Goal: Use online tool/utility: Utilize a website feature to perform a specific function

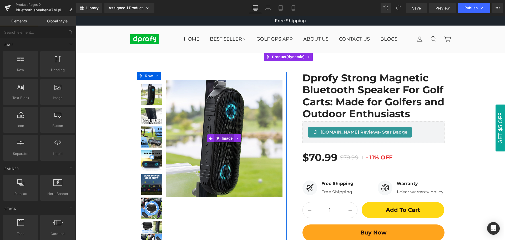
click at [222, 138] on span "(P) Image" at bounding box center [224, 138] width 20 height 8
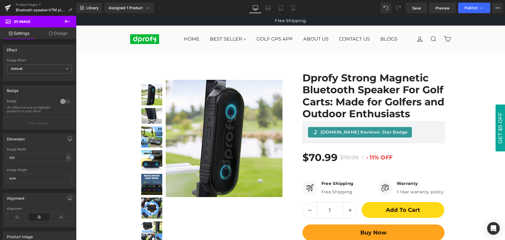
click at [68, 23] on icon at bounding box center [67, 21] width 6 height 6
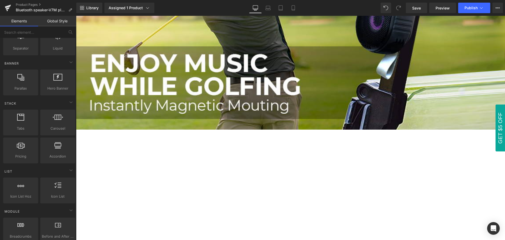
scroll to position [447, 0]
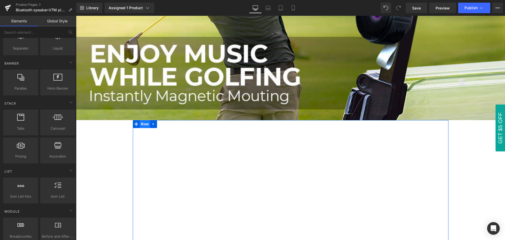
click at [142, 123] on span "Row" at bounding box center [145, 124] width 11 height 8
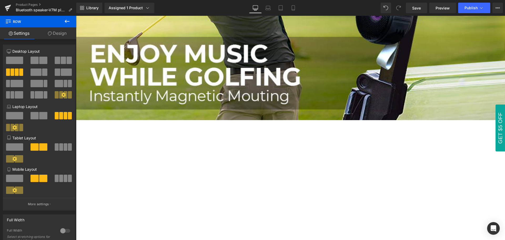
click at [66, 19] on icon at bounding box center [67, 21] width 6 height 6
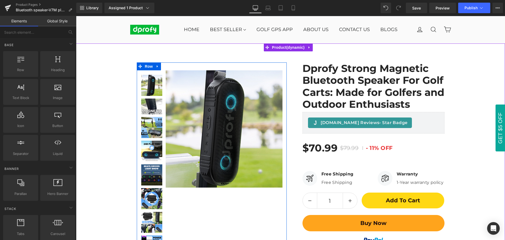
scroll to position [0, 0]
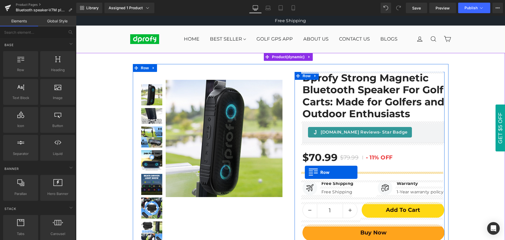
drag, startPoint x: 96, startPoint y: 82, endPoint x: 305, endPoint y: 172, distance: 227.6
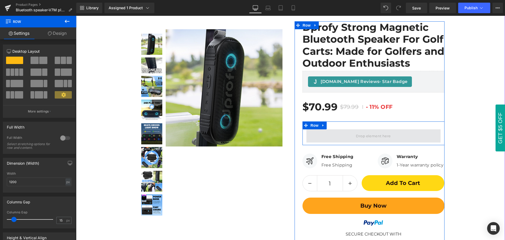
scroll to position [53, 0]
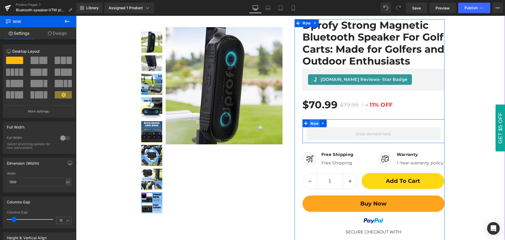
click at [312, 124] on span "Row" at bounding box center [314, 123] width 11 height 8
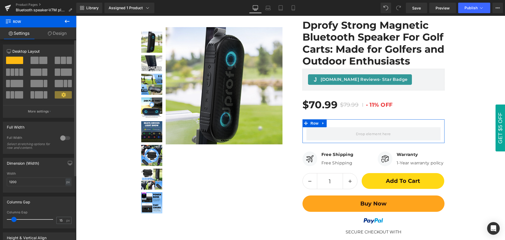
click at [14, 72] on button at bounding box center [15, 71] width 18 height 7
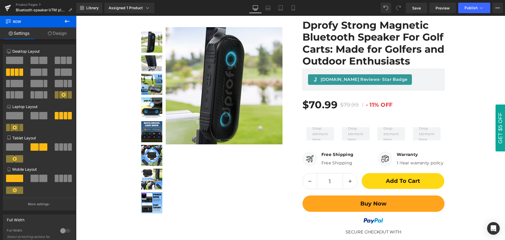
click at [65, 21] on icon at bounding box center [67, 21] width 6 height 6
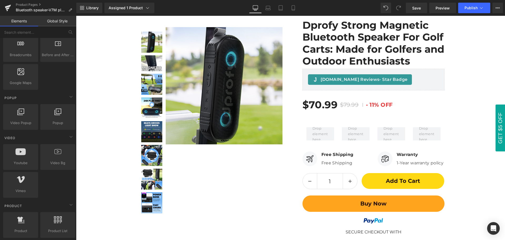
scroll to position [316, 0]
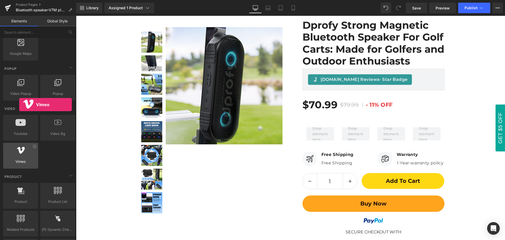
click at [19, 157] on div at bounding box center [21, 153] width 32 height 12
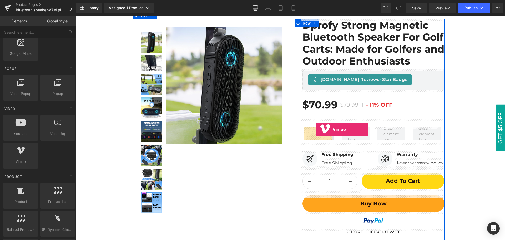
drag, startPoint x: 95, startPoint y: 173, endPoint x: 316, endPoint y: 129, distance: 224.7
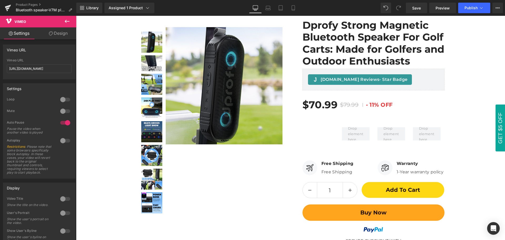
click at [67, 21] on icon at bounding box center [67, 21] width 5 height 3
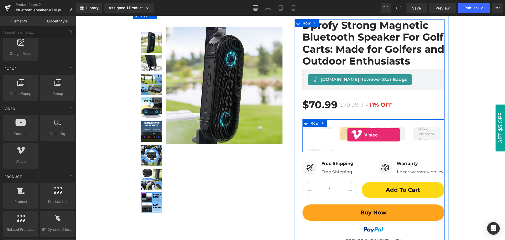
drag, startPoint x: 96, startPoint y: 173, endPoint x: 348, endPoint y: 135, distance: 254.5
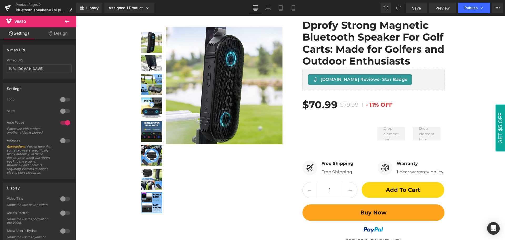
click at [68, 21] on icon at bounding box center [67, 21] width 6 height 6
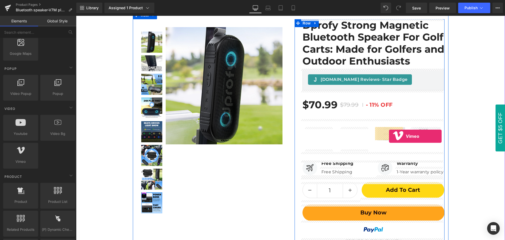
drag, startPoint x: 95, startPoint y: 172, endPoint x: 389, endPoint y: 136, distance: 296.1
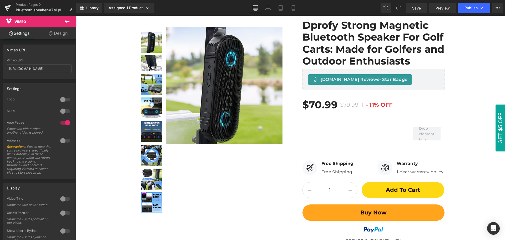
click at [66, 20] on icon at bounding box center [67, 21] width 5 height 3
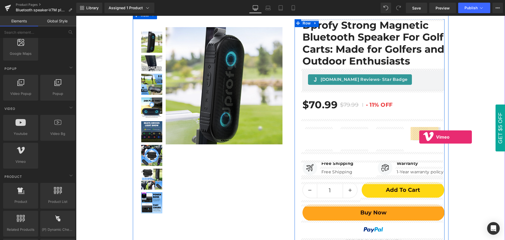
drag, startPoint x: 96, startPoint y: 172, endPoint x: 419, endPoint y: 137, distance: 325.7
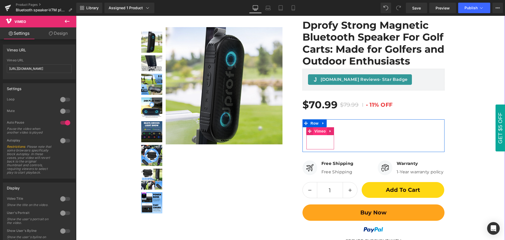
click at [318, 132] on span "Vimeo" at bounding box center [320, 131] width 14 height 8
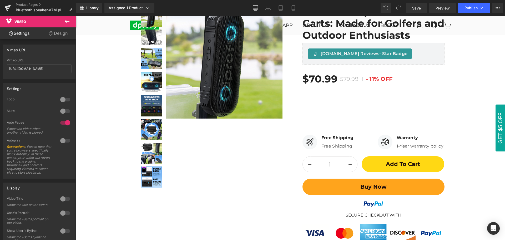
scroll to position [53, 0]
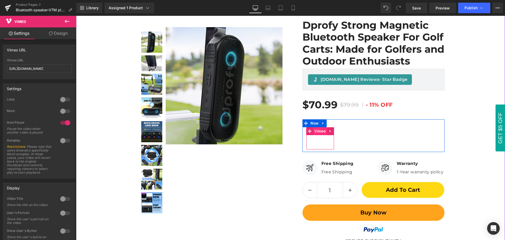
click at [318, 132] on span "Vimeo" at bounding box center [320, 131] width 14 height 8
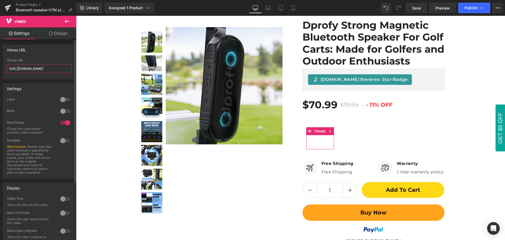
drag, startPoint x: 59, startPoint y: 70, endPoint x: 3, endPoint y: 69, distance: 56.3
click at [3, 69] on div "[URL][DOMAIN_NAME] Vimeo URL [URL][DOMAIN_NAME]" at bounding box center [39, 68] width 72 height 21
paste input "1088613752"
type input "[URL][DOMAIN_NAME]"
click at [39, 56] on div "Vimeo URL [URL][DOMAIN_NAME] Vimeo URL [URL][DOMAIN_NAME]" at bounding box center [39, 61] width 73 height 35
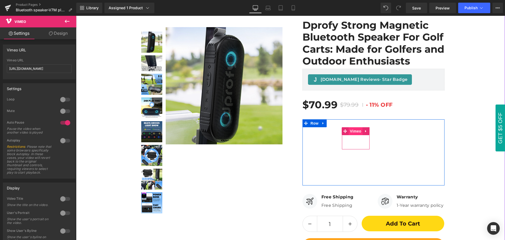
click at [355, 132] on span "Vimeo" at bounding box center [356, 131] width 14 height 8
click at [353, 132] on span "Vimeo" at bounding box center [356, 131] width 14 height 8
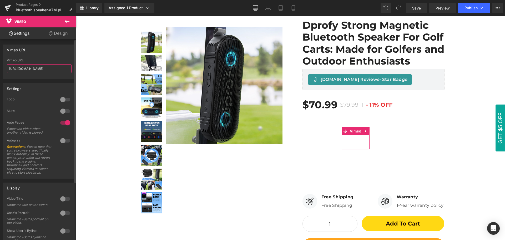
drag, startPoint x: 55, startPoint y: 68, endPoint x: 3, endPoint y: 68, distance: 52.4
click at [3, 68] on div "Vimeo URL [URL][DOMAIN_NAME] Vimeo URL [URL][DOMAIN_NAME]" at bounding box center [39, 60] width 79 height 39
paste input "1106994205"
type input "[URL][DOMAIN_NAME]"
click at [53, 54] on div "Vimeo URL" at bounding box center [39, 50] width 72 height 10
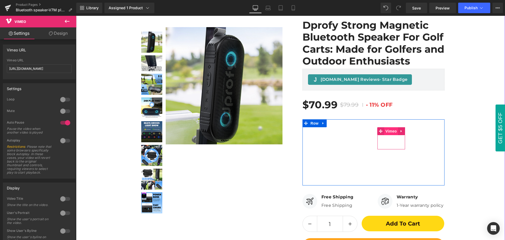
click at [389, 132] on span "Vimeo" at bounding box center [391, 131] width 14 height 8
click at [388, 132] on span "Vimeo" at bounding box center [391, 131] width 14 height 8
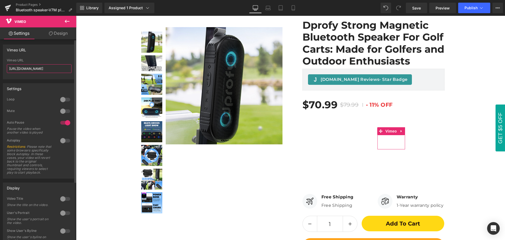
drag, startPoint x: 57, startPoint y: 68, endPoint x: 3, endPoint y: 67, distance: 54.0
click at [3, 67] on div "Vimeo URL [URL][DOMAIN_NAME] Vimeo URL [URL][DOMAIN_NAME]" at bounding box center [39, 60] width 79 height 39
paste input "1107304822"
type input "[URL][DOMAIN_NAME]"
click at [45, 52] on div "Vimeo URL" at bounding box center [39, 50] width 72 height 10
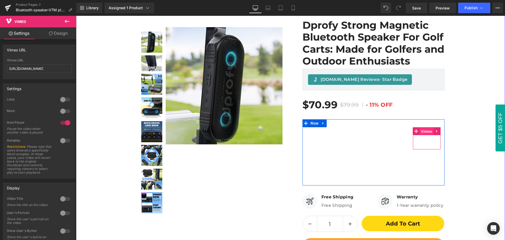
click at [425, 131] on span "Vimeo" at bounding box center [427, 131] width 14 height 8
click at [424, 132] on span "Vimeo" at bounding box center [427, 131] width 14 height 8
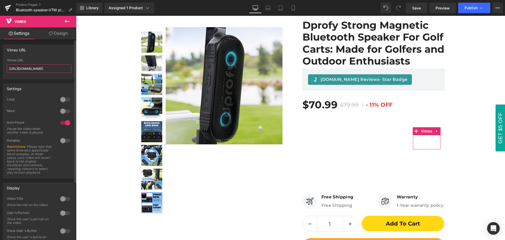
drag, startPoint x: 56, startPoint y: 69, endPoint x: 3, endPoint y: 65, distance: 53.3
click at [3, 65] on div "Vimeo URL [URL][DOMAIN_NAME] Vimeo URL [URL][DOMAIN_NAME]" at bounding box center [39, 60] width 79 height 39
paste input "1107288914"
type input "[URL][DOMAIN_NAME]"
click at [46, 53] on div "Vimeo URL" at bounding box center [39, 50] width 72 height 10
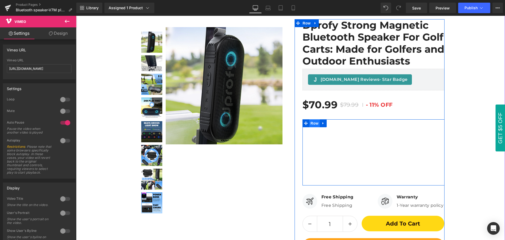
click at [312, 122] on span "Row" at bounding box center [314, 123] width 11 height 8
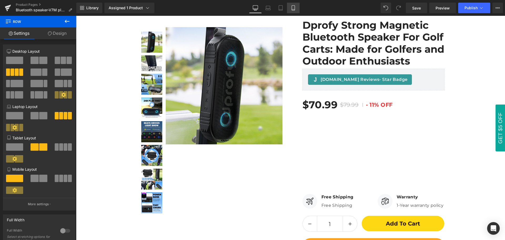
click at [294, 8] on icon at bounding box center [293, 7] width 5 height 5
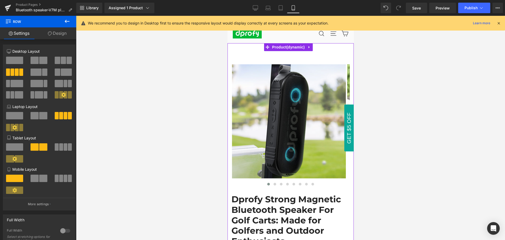
scroll to position [0, 0]
click at [498, 24] on icon at bounding box center [498, 23] width 5 height 5
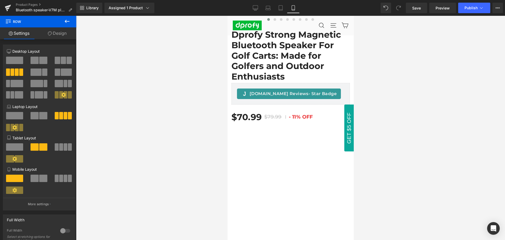
scroll to position [210, 0]
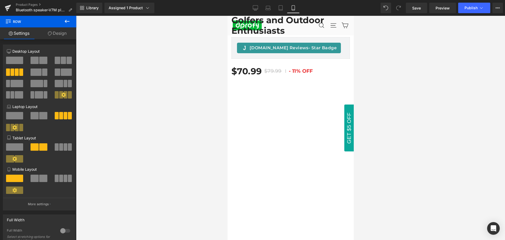
click at [413, 90] on div at bounding box center [290, 128] width 429 height 224
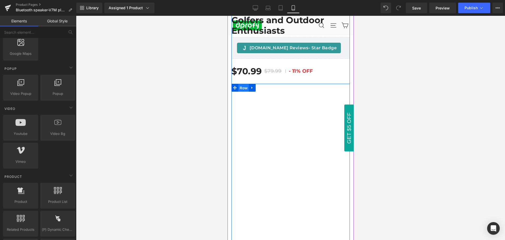
click at [244, 89] on span "Row" at bounding box center [243, 88] width 11 height 8
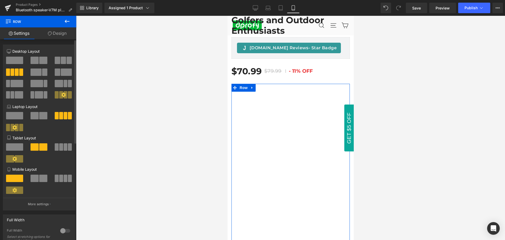
click at [37, 178] on span at bounding box center [35, 177] width 8 height 7
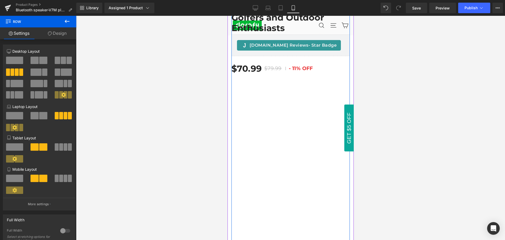
scroll to position [184, 0]
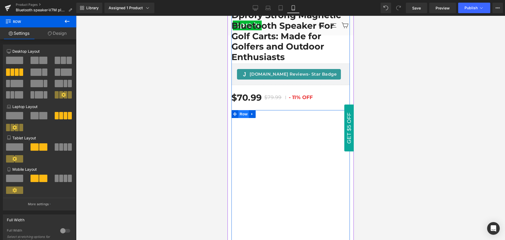
click at [244, 115] on span "Row" at bounding box center [243, 114] width 11 height 8
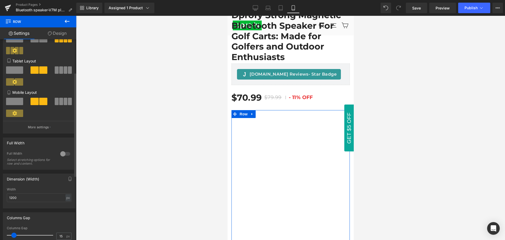
scroll to position [79, 0]
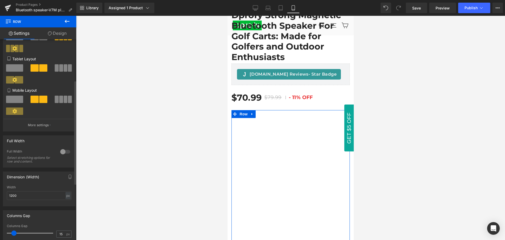
click at [61, 153] on div at bounding box center [65, 151] width 13 height 8
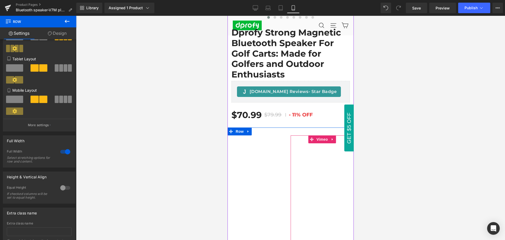
scroll to position [158, 0]
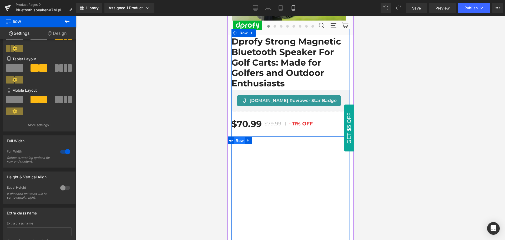
click at [238, 141] on span "Row" at bounding box center [239, 141] width 11 height 8
click at [238, 141] on span "Row" at bounding box center [239, 140] width 11 height 8
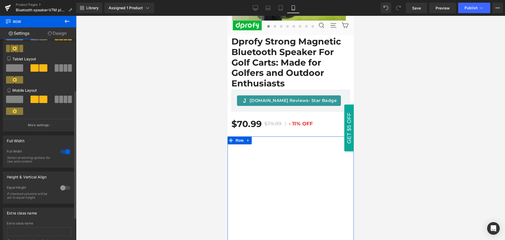
click at [62, 152] on div at bounding box center [65, 151] width 13 height 8
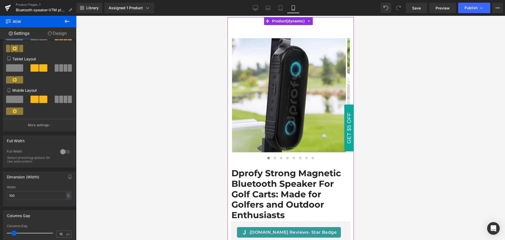
scroll to position [0, 0]
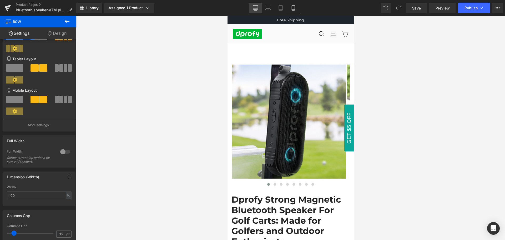
click at [258, 8] on link "Desktop" at bounding box center [255, 8] width 13 height 11
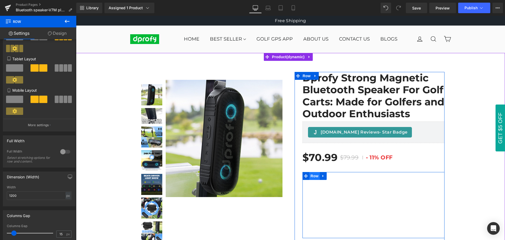
click at [313, 176] on span "Row" at bounding box center [314, 176] width 11 height 8
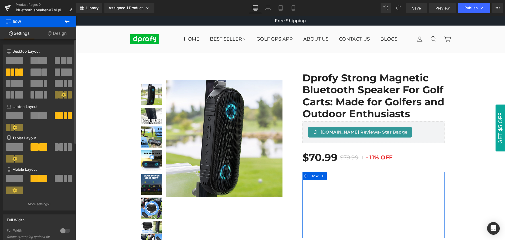
click at [39, 62] on span at bounding box center [43, 60] width 8 height 7
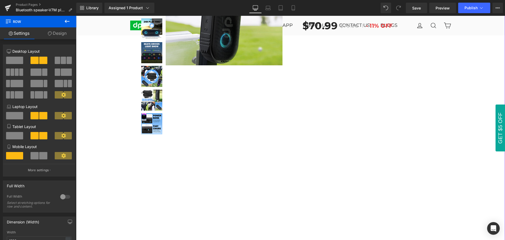
scroll to position [105, 0]
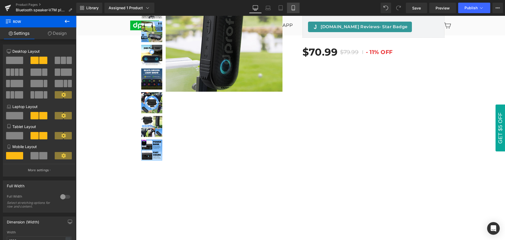
click at [295, 11] on link "Mobile" at bounding box center [293, 8] width 13 height 11
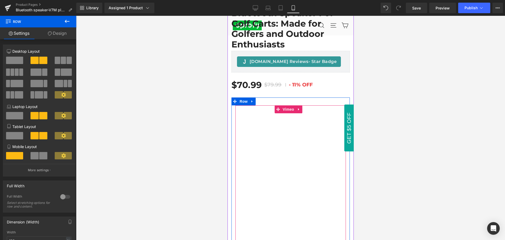
scroll to position [149, 0]
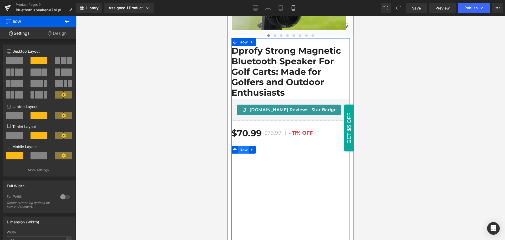
click at [243, 149] on span "Row" at bounding box center [243, 150] width 11 height 8
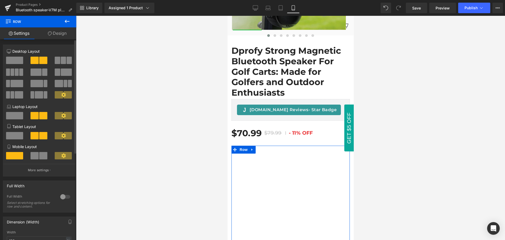
click at [37, 155] on span at bounding box center [35, 155] width 8 height 7
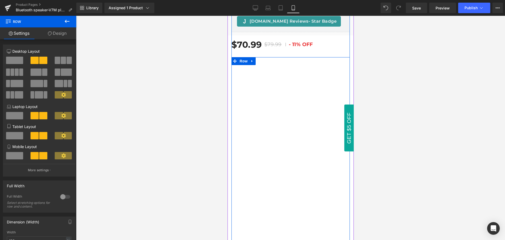
scroll to position [228, 0]
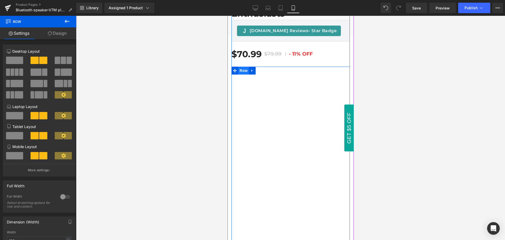
click at [243, 70] on span "Row" at bounding box center [243, 71] width 11 height 8
click at [14, 156] on span at bounding box center [14, 155] width 17 height 7
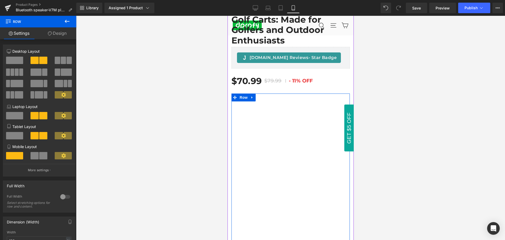
scroll to position [175, 0]
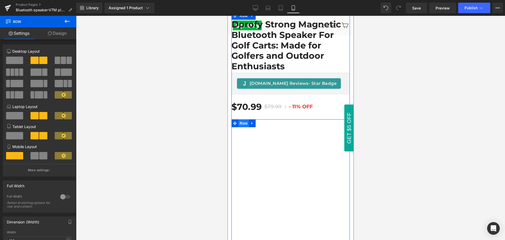
click at [242, 125] on span "Row" at bounding box center [243, 123] width 11 height 8
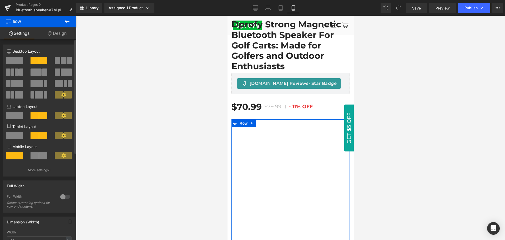
click at [39, 156] on span at bounding box center [43, 155] width 8 height 7
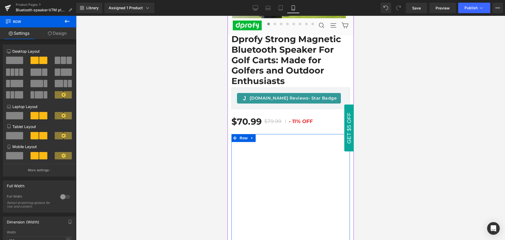
scroll to position [149, 0]
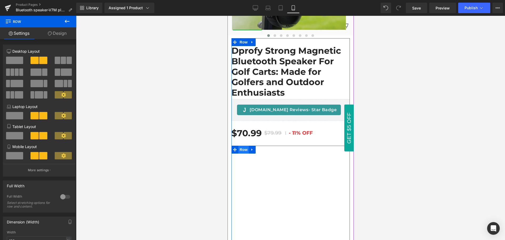
click at [244, 152] on span "Row" at bounding box center [243, 149] width 11 height 8
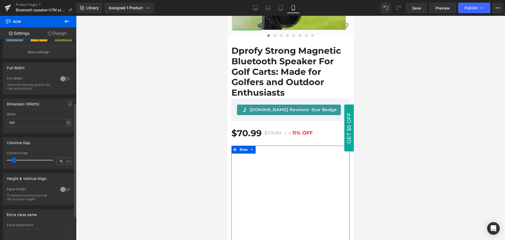
scroll to position [132, 0]
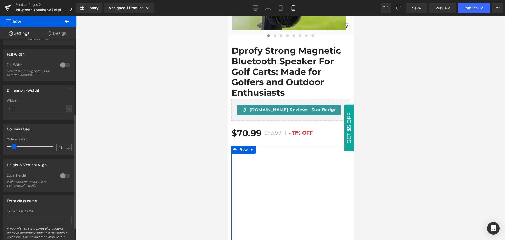
click at [61, 177] on div at bounding box center [65, 175] width 13 height 8
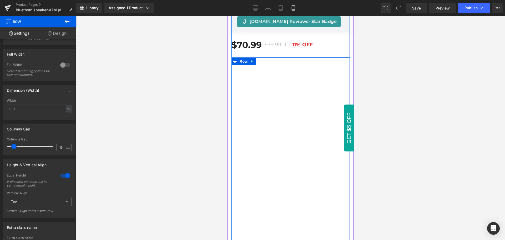
scroll to position [228, 0]
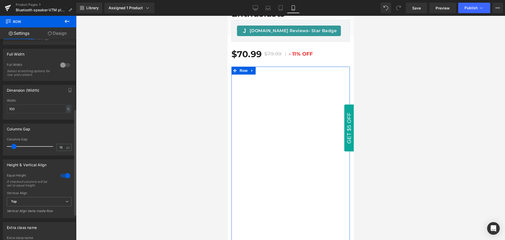
click at [64, 175] on div at bounding box center [65, 175] width 13 height 8
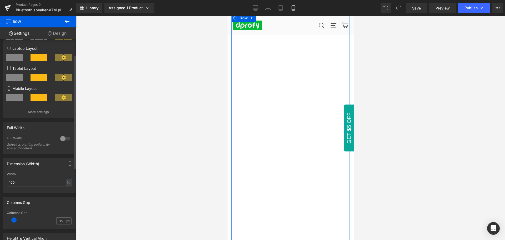
scroll to position [26, 0]
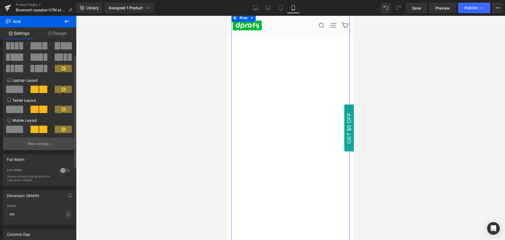
click at [40, 145] on p "More settings" at bounding box center [38, 143] width 21 height 5
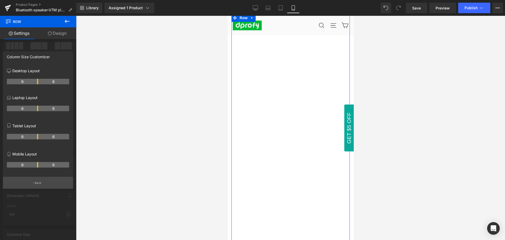
click at [41, 184] on p "Back" at bounding box center [38, 183] width 7 height 4
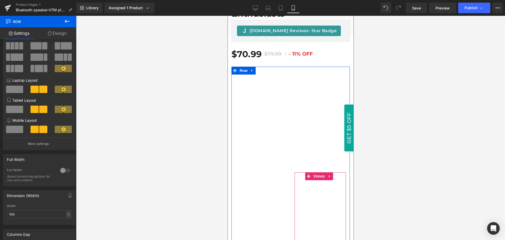
scroll to position [201, 0]
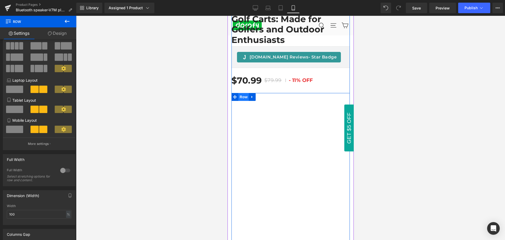
click at [242, 96] on span "Row" at bounding box center [243, 97] width 11 height 8
click at [13, 130] on span at bounding box center [14, 129] width 17 height 7
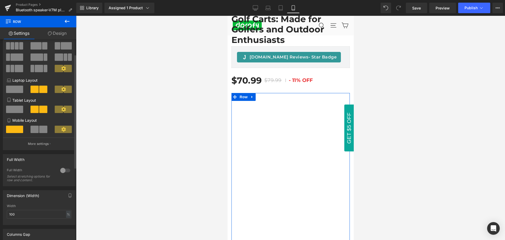
click at [61, 170] on div at bounding box center [65, 170] width 13 height 8
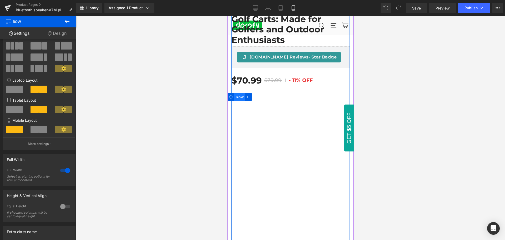
click at [236, 97] on span "Row" at bounding box center [239, 97] width 11 height 8
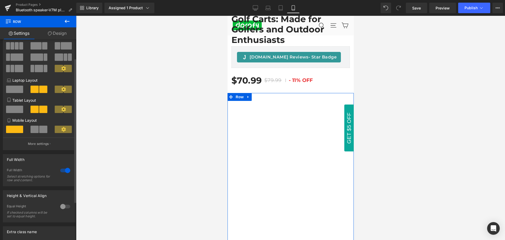
click at [41, 129] on span at bounding box center [43, 129] width 8 height 7
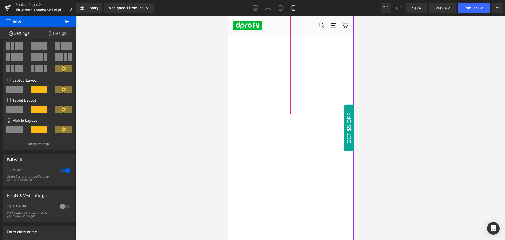
scroll to position [333, 0]
click at [63, 173] on div at bounding box center [65, 170] width 13 height 8
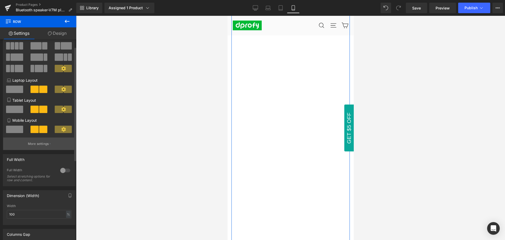
scroll to position [0, 0]
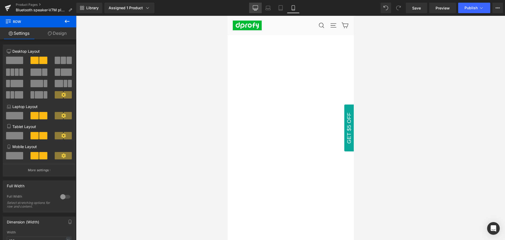
click at [256, 8] on icon at bounding box center [255, 7] width 5 height 5
type input "1200"
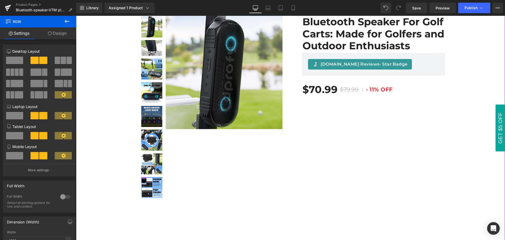
scroll to position [46, 0]
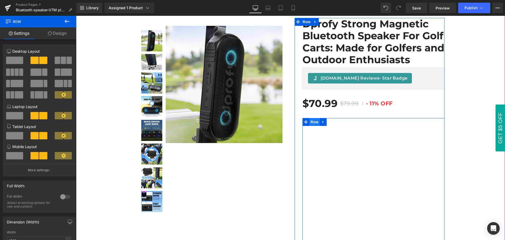
click at [312, 123] on span "Row" at bounding box center [314, 122] width 11 height 8
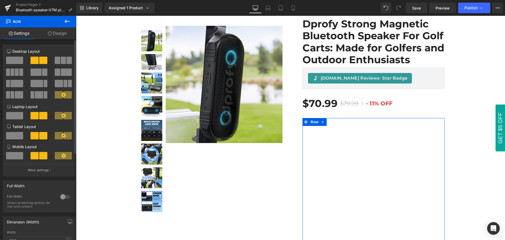
click at [15, 61] on span at bounding box center [14, 60] width 17 height 7
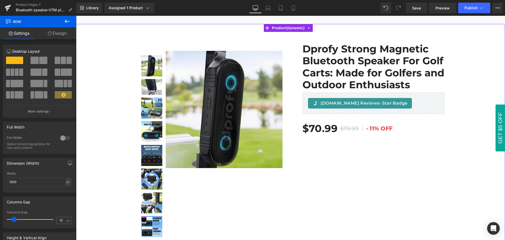
scroll to position [20, 0]
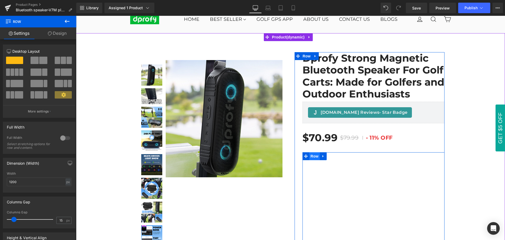
click at [312, 157] on span "Row" at bounding box center [314, 156] width 11 height 8
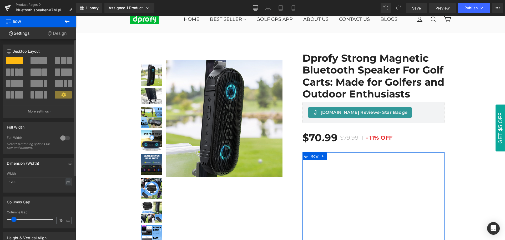
click at [33, 60] on span at bounding box center [35, 60] width 8 height 7
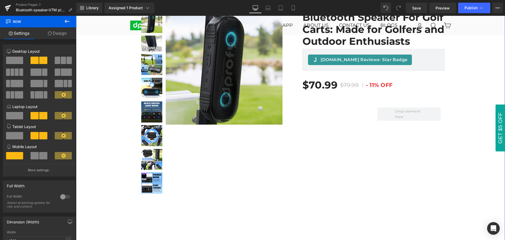
scroll to position [46, 0]
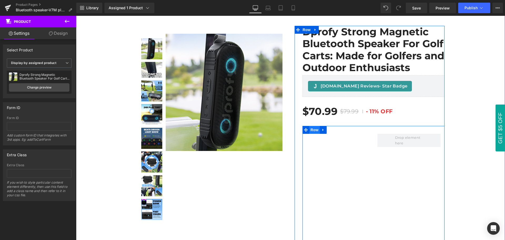
click at [312, 131] on span "Row" at bounding box center [314, 130] width 11 height 8
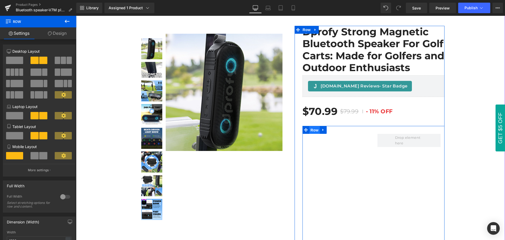
click at [312, 131] on span "Row" at bounding box center [314, 130] width 11 height 8
click at [322, 131] on icon at bounding box center [324, 130] width 4 height 4
click at [335, 131] on icon at bounding box center [337, 130] width 4 height 4
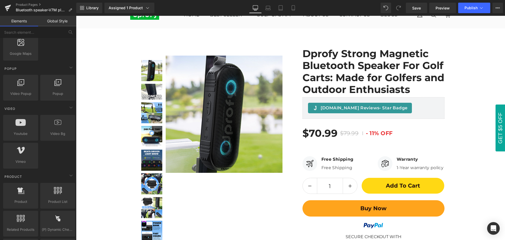
scroll to position [0, 0]
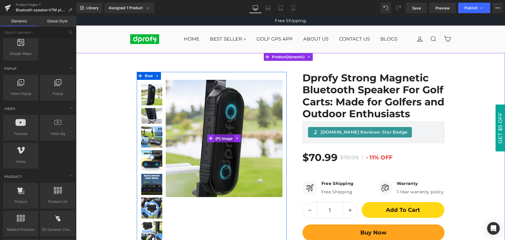
click at [223, 139] on span "(P) Image" at bounding box center [224, 138] width 20 height 8
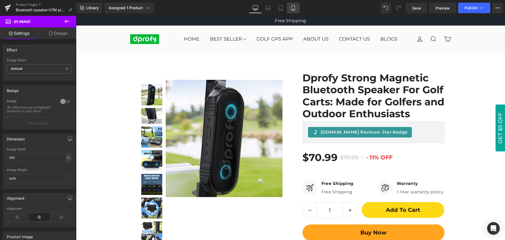
click at [294, 9] on icon at bounding box center [293, 7] width 5 height 5
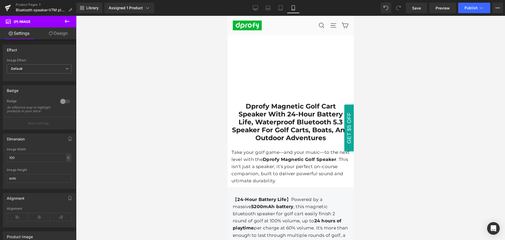
scroll to position [658, 0]
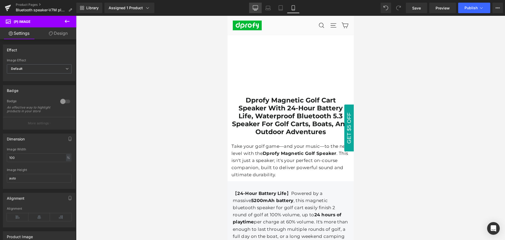
click at [255, 7] on icon at bounding box center [255, 7] width 5 height 5
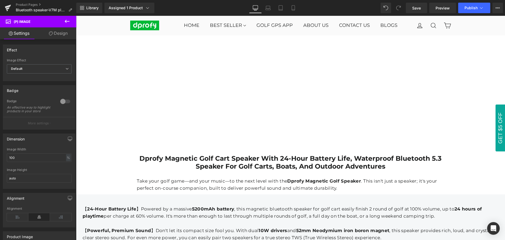
scroll to position [605, 0]
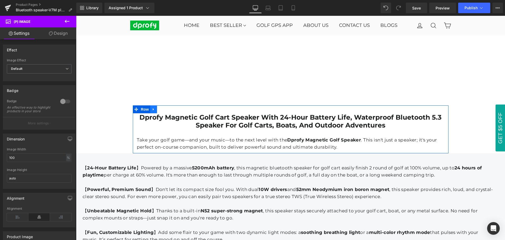
click at [152, 109] on link at bounding box center [153, 109] width 7 height 8
click at [165, 107] on icon at bounding box center [167, 109] width 4 height 4
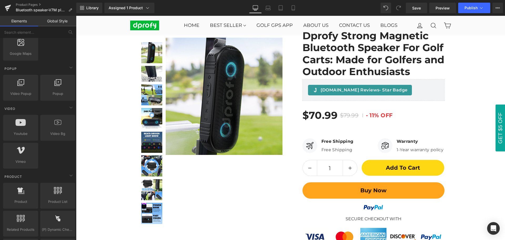
scroll to position [0, 0]
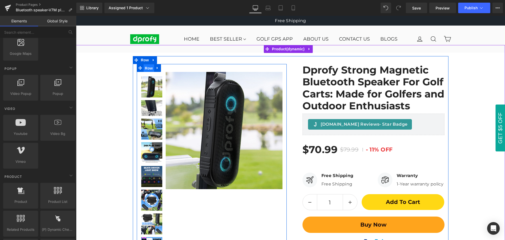
click at [145, 69] on span "Row" at bounding box center [149, 68] width 11 height 8
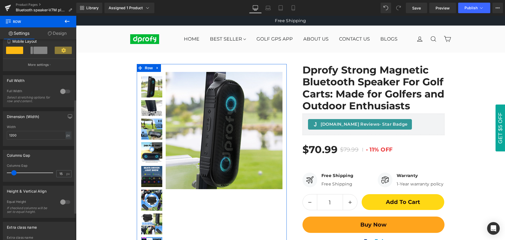
scroll to position [154, 0]
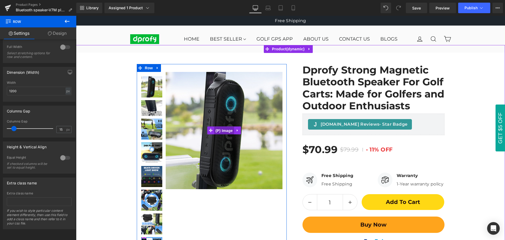
click at [224, 132] on span "(P) Image" at bounding box center [224, 131] width 20 height 8
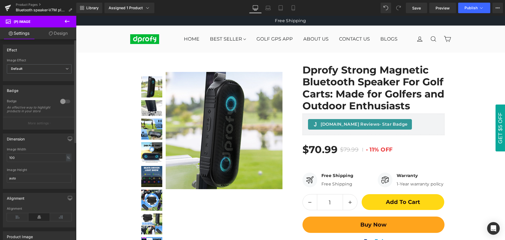
click at [60, 103] on div at bounding box center [65, 101] width 13 height 8
click at [63, 103] on div at bounding box center [65, 101] width 13 height 8
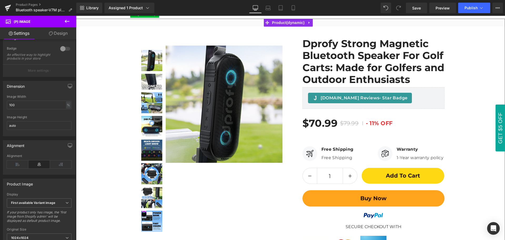
scroll to position [0, 0]
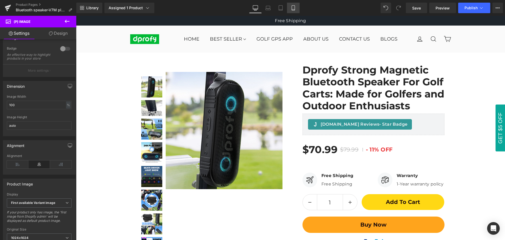
click at [294, 7] on icon at bounding box center [293, 7] width 5 height 5
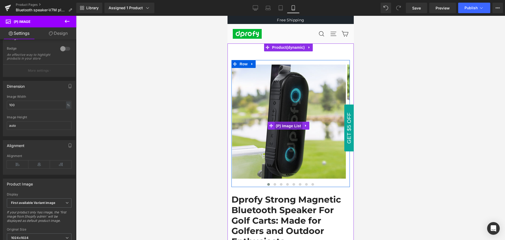
click at [293, 127] on span "(P) Image List" at bounding box center [288, 126] width 28 height 8
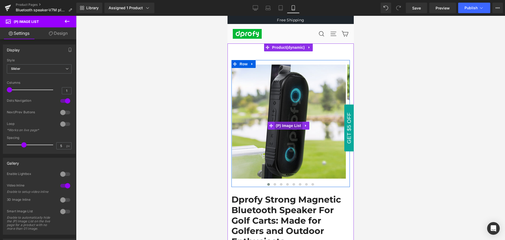
click at [291, 126] on span "(P) Image List" at bounding box center [288, 126] width 28 height 8
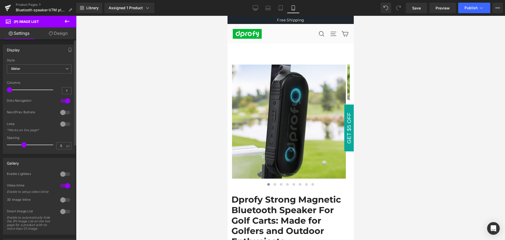
click at [62, 113] on div at bounding box center [65, 112] width 13 height 8
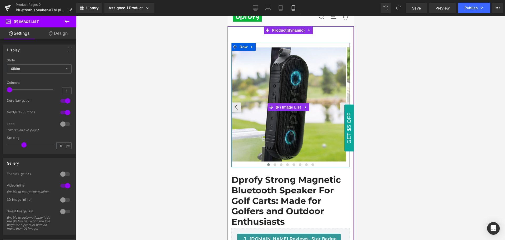
scroll to position [53, 0]
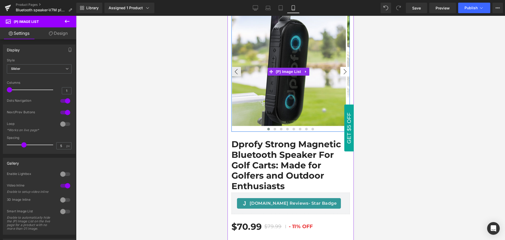
click at [341, 73] on button "›" at bounding box center [344, 71] width 9 height 9
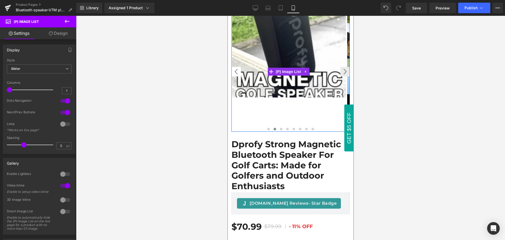
click at [237, 73] on button "‹" at bounding box center [235, 71] width 9 height 9
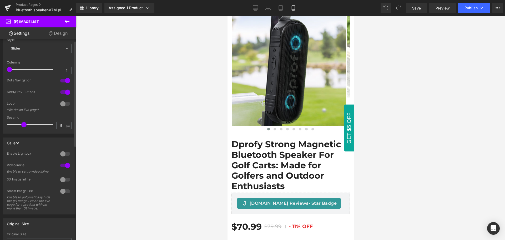
scroll to position [0, 0]
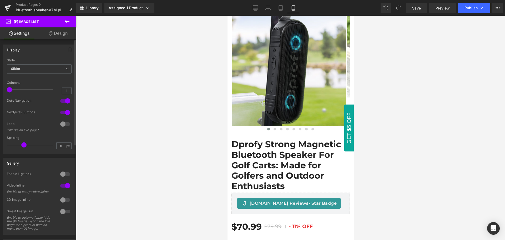
click at [62, 174] on div at bounding box center [65, 174] width 13 height 8
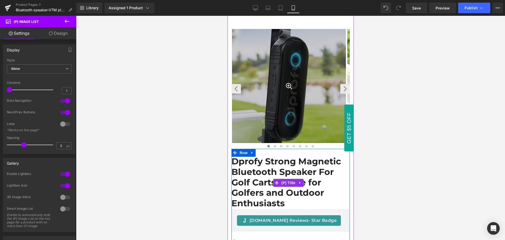
scroll to position [26, 0]
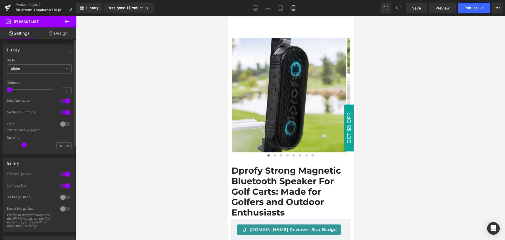
click at [67, 174] on div at bounding box center [65, 174] width 13 height 8
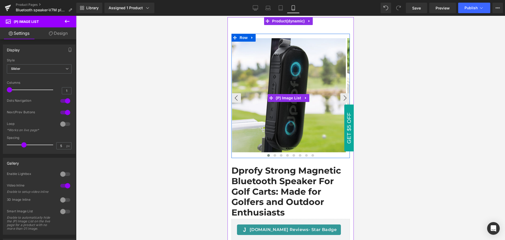
scroll to position [0, 0]
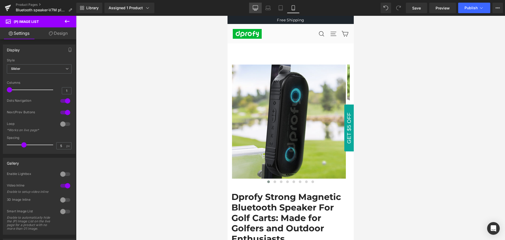
click at [255, 8] on icon at bounding box center [255, 7] width 5 height 5
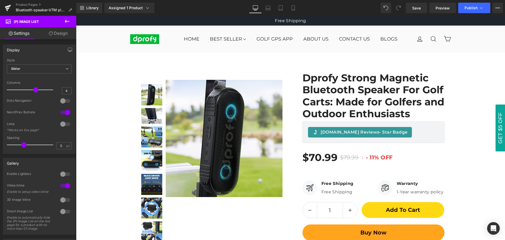
click at [66, 22] on icon at bounding box center [67, 21] width 6 height 6
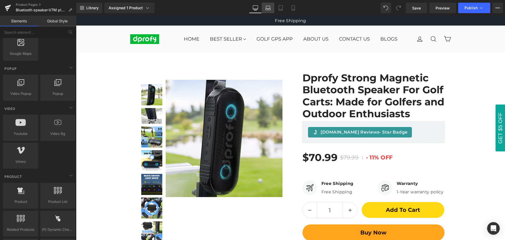
click at [268, 11] on link "Laptop" at bounding box center [268, 8] width 13 height 11
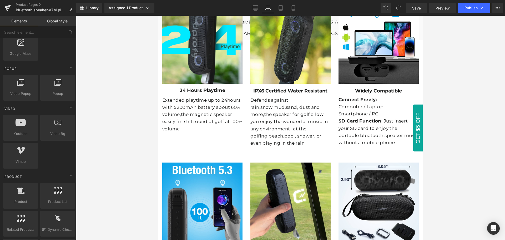
scroll to position [1438, 0]
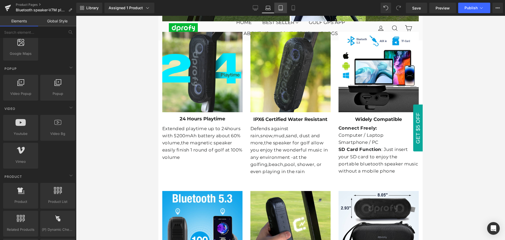
click at [281, 6] on icon at bounding box center [280, 7] width 5 height 5
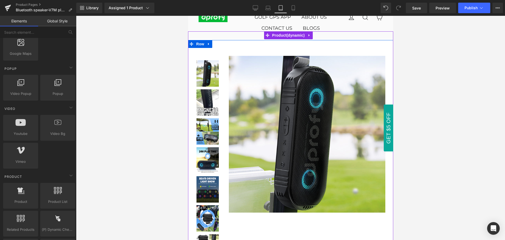
scroll to position [0, 0]
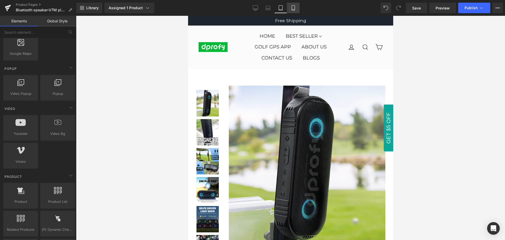
click at [294, 7] on icon at bounding box center [293, 7] width 5 height 5
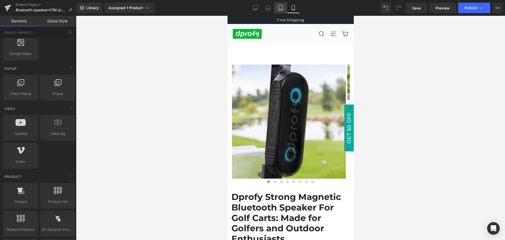
click at [282, 8] on icon at bounding box center [280, 7] width 5 height 5
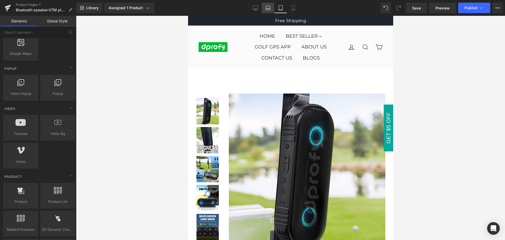
click at [266, 8] on icon at bounding box center [267, 7] width 5 height 5
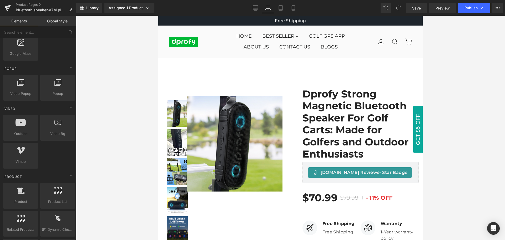
scroll to position [53, 0]
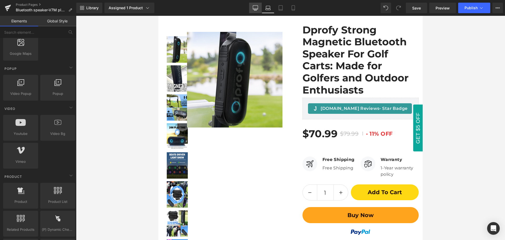
click at [257, 8] on icon at bounding box center [255, 7] width 5 height 5
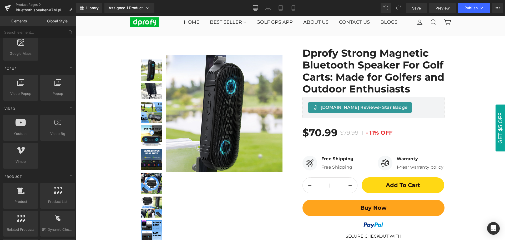
scroll to position [0, 0]
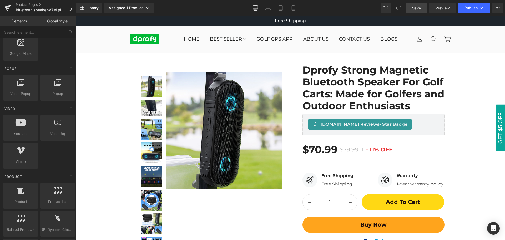
click at [418, 9] on span "Save" at bounding box center [416, 8] width 9 height 6
click at [412, 9] on span "Saving" at bounding box center [407, 8] width 13 height 4
click at [411, 7] on span "Saving" at bounding box center [407, 8] width 13 height 4
click at [21, 4] on link "Product Pages" at bounding box center [46, 5] width 61 height 4
